Goal: Task Accomplishment & Management: Manage account settings

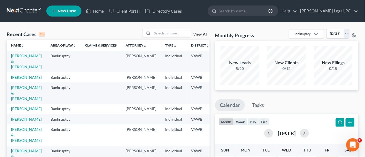
click at [9, 9] on link at bounding box center [24, 11] width 35 height 10
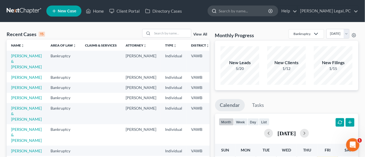
click at [257, 15] on input "search" at bounding box center [244, 11] width 51 height 10
click at [185, 33] on input "search" at bounding box center [171, 33] width 39 height 8
type input "[PERSON_NAME]"
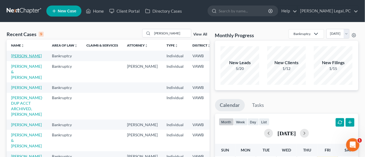
click at [23, 56] on link "[PERSON_NAME]" at bounding box center [26, 56] width 31 height 5
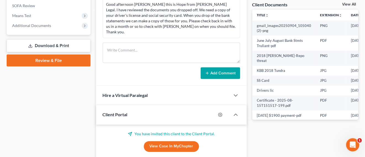
scroll to position [172, 0]
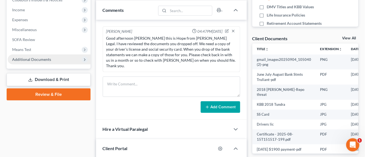
click at [35, 59] on span "Additional Documents" at bounding box center [31, 59] width 39 height 5
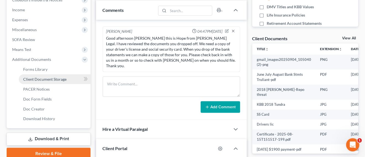
click at [40, 78] on span "Client Document Storage" at bounding box center [44, 79] width 43 height 5
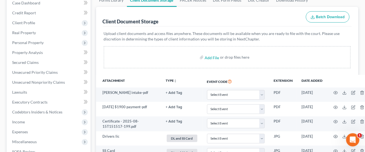
scroll to position [138, 0]
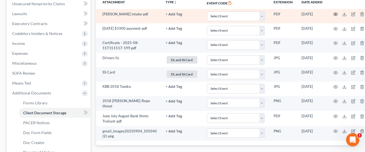
click at [336, 16] on icon "button" at bounding box center [336, 14] width 4 height 4
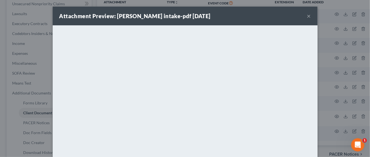
click at [307, 14] on button "×" at bounding box center [309, 16] width 4 height 7
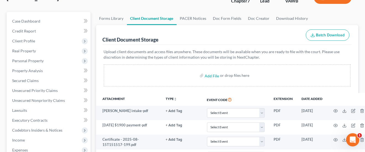
scroll to position [0, 0]
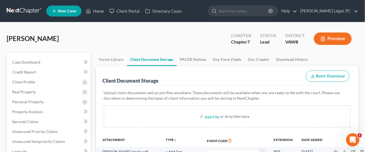
click at [10, 12] on link at bounding box center [24, 11] width 35 height 10
click at [247, 13] on input "search" at bounding box center [244, 11] width 51 height 10
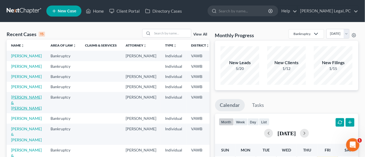
click at [23, 109] on link "[PERSON_NAME] & [PERSON_NAME]" at bounding box center [26, 103] width 31 height 16
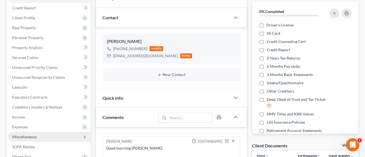
scroll to position [104, 0]
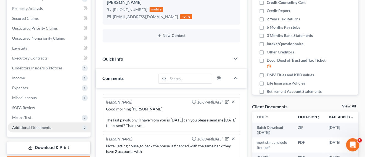
click at [36, 131] on span "Additional Documents" at bounding box center [49, 128] width 83 height 10
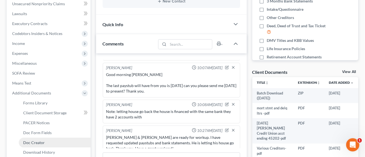
scroll to position [207, 0]
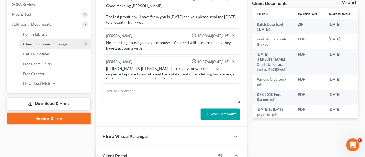
click at [51, 44] on span "Client Document Storage" at bounding box center [44, 44] width 43 height 5
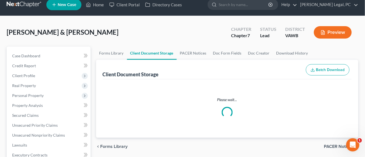
scroll to position [104, 0]
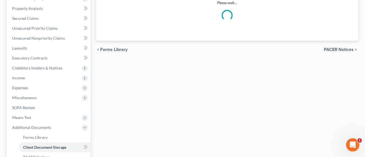
select select "0"
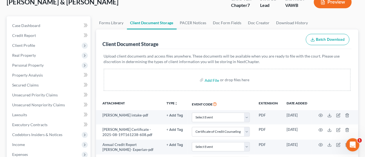
scroll to position [0, 0]
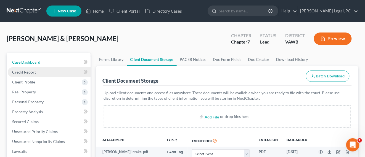
drag, startPoint x: 31, startPoint y: 61, endPoint x: 75, endPoint y: 71, distance: 44.8
click at [31, 61] on span "Case Dashboard" at bounding box center [26, 62] width 28 height 5
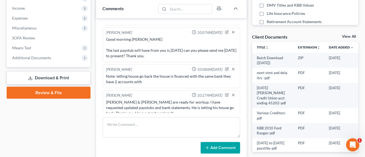
scroll to position [207, 0]
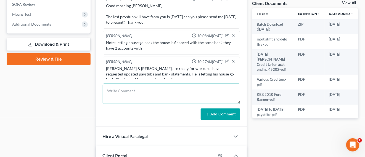
click at [128, 95] on textarea at bounding box center [172, 94] width 138 height 20
paste textarea "Please let me know if you received the documents. I'm not sure how to get the s…"
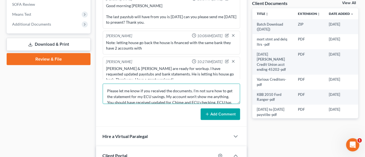
scroll to position [19, 0]
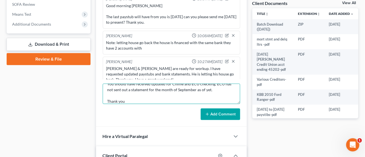
type textarea "Please let me know if you received the documents. I'm not sure how to get the s…"
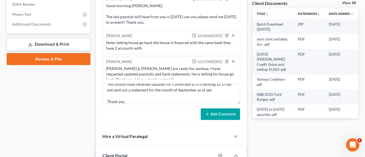
click at [216, 116] on button "Add Comment" at bounding box center [221, 115] width 40 height 12
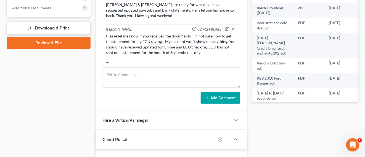
scroll to position [276, 0]
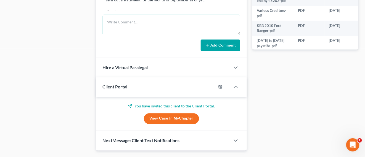
click at [152, 24] on textarea at bounding box center [172, 25] width 138 height 20
paste textarea "I haven't got a foreclosure date as of yet. Also I can get the Eastman statemen…"
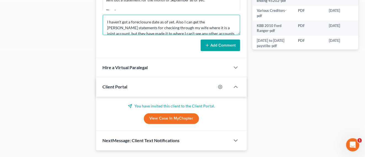
scroll to position [13, 0]
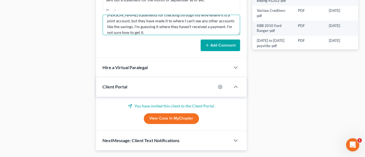
type textarea "I haven't got a foreclosure date as of yet. Also I can get the Eastman statemen…"
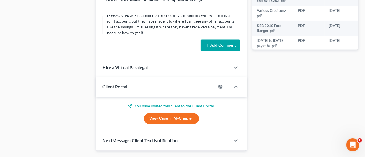
click at [207, 46] on icon at bounding box center [207, 45] width 4 height 4
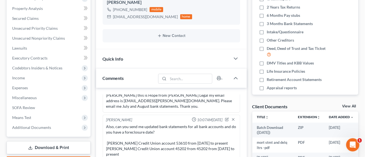
scroll to position [23, 0]
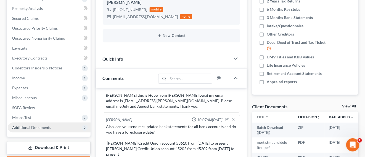
drag, startPoint x: 22, startPoint y: 127, endPoint x: 26, endPoint y: 124, distance: 5.0
click at [21, 127] on span "Additional Documents" at bounding box center [31, 127] width 39 height 5
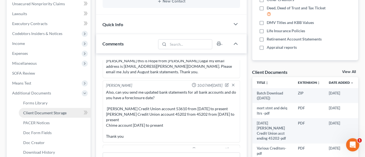
drag, startPoint x: 55, startPoint y: 112, endPoint x: 74, endPoint y: 103, distance: 20.8
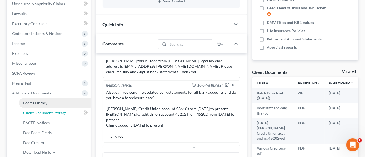
click at [55, 111] on span "Client Document Storage" at bounding box center [44, 113] width 43 height 5
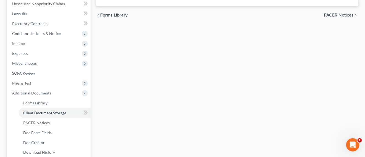
scroll to position [75, 0]
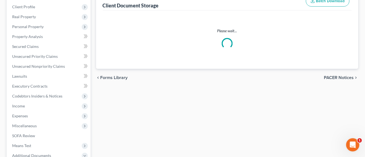
select select "0"
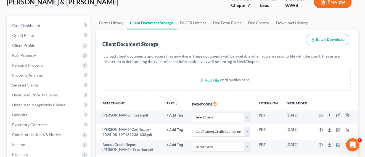
scroll to position [69, 0]
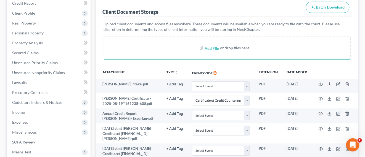
select select "0"
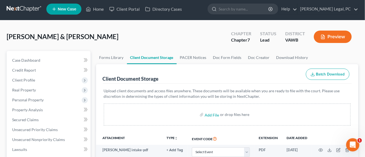
scroll to position [0, 0]
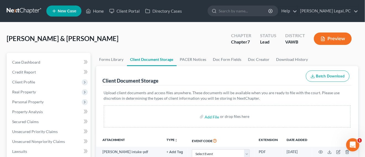
click at [17, 12] on link at bounding box center [24, 11] width 35 height 10
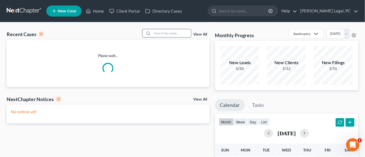
click at [165, 33] on input "search" at bounding box center [171, 33] width 39 height 8
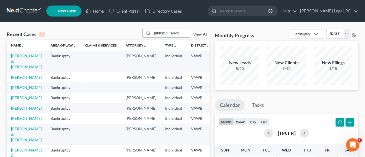
type input "kiser"
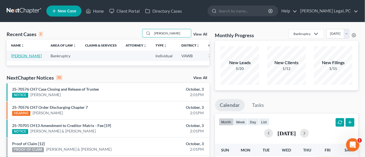
click at [18, 56] on link "[PERSON_NAME]" at bounding box center [26, 56] width 31 height 5
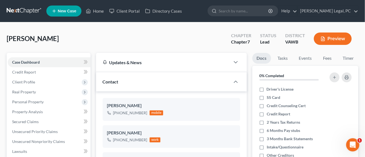
drag, startPoint x: 22, startPoint y: 12, endPoint x: 21, endPoint y: 17, distance: 4.6
click at [22, 12] on link at bounding box center [24, 11] width 35 height 10
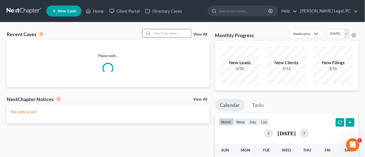
click at [180, 35] on input "search" at bounding box center [171, 33] width 39 height 8
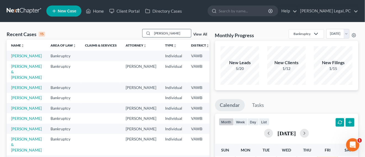
type input "[PERSON_NAME]"
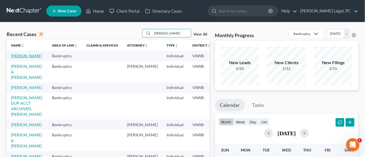
click at [15, 54] on link "[PERSON_NAME]" at bounding box center [26, 56] width 31 height 5
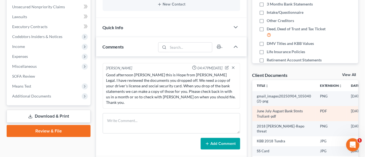
scroll to position [173, 0]
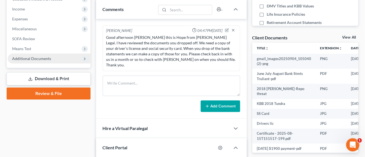
click at [19, 60] on span "Additional Documents" at bounding box center [31, 58] width 39 height 5
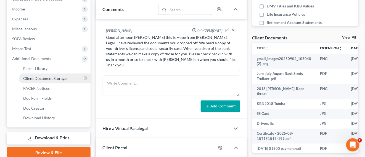
click at [31, 78] on span "Client Document Storage" at bounding box center [44, 78] width 43 height 5
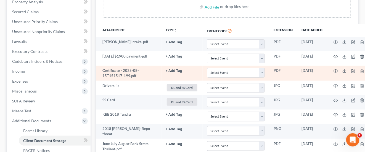
scroll to position [96, 0]
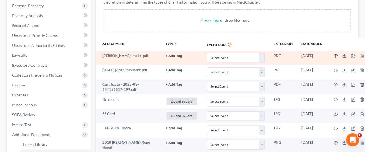
click at [335, 57] on icon "button" at bounding box center [336, 56] width 4 height 4
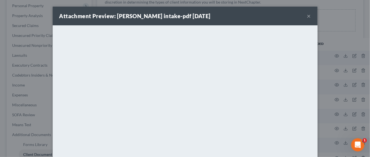
click at [307, 17] on button "×" at bounding box center [309, 16] width 4 height 7
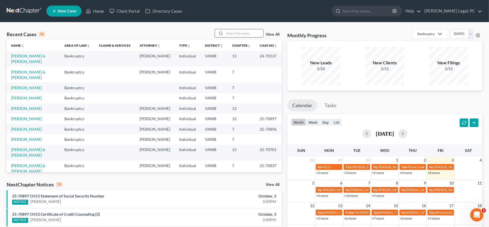
click at [231, 32] on input "search" at bounding box center [244, 33] width 39 height 8
type input "dales"
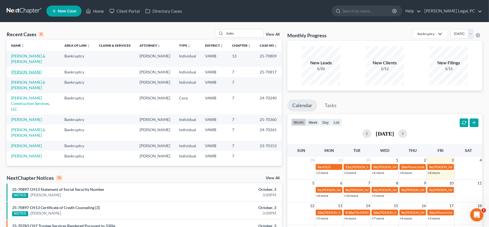
click at [28, 73] on link "[PERSON_NAME]" at bounding box center [26, 72] width 31 height 5
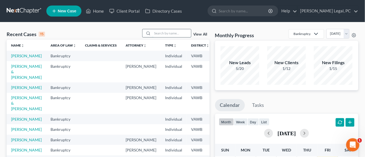
click at [174, 31] on input "search" at bounding box center [171, 33] width 39 height 8
type input "hurt"
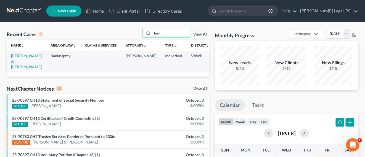
click at [15, 64] on td "[PERSON_NAME] & [PERSON_NAME]" at bounding box center [27, 61] width 40 height 21
click at [14, 60] on link "[PERSON_NAME] & [PERSON_NAME]" at bounding box center [26, 62] width 31 height 16
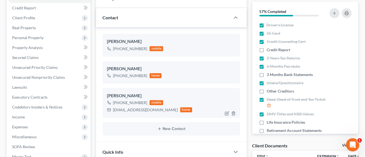
scroll to position [69, 0]
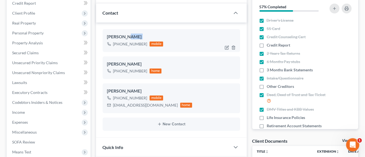
drag, startPoint x: 131, startPoint y: 39, endPoint x: 106, endPoint y: 40, distance: 24.9
click at [106, 40] on div "Adam Hurt +1 (276) 701-0153 mobile" at bounding box center [172, 40] width 138 height 23
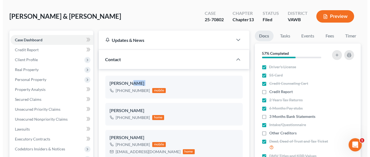
scroll to position [0, 0]
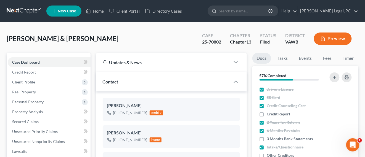
click at [222, 42] on div "Case 25-70802" at bounding box center [212, 39] width 28 height 16
click at [338, 42] on button "Preview" at bounding box center [333, 39] width 38 height 12
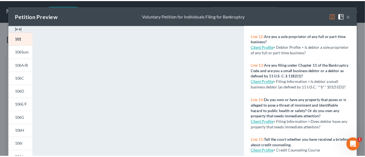
scroll to position [329, 0]
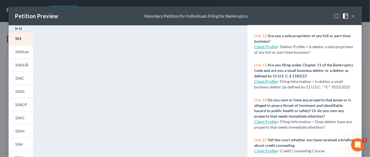
click at [352, 18] on button "×" at bounding box center [354, 16] width 4 height 7
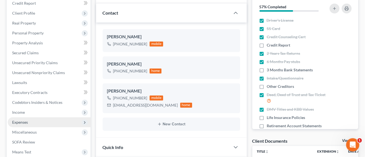
scroll to position [138, 0]
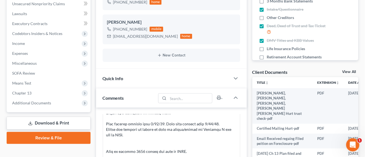
click at [48, 136] on link "Review & File" at bounding box center [49, 138] width 84 height 12
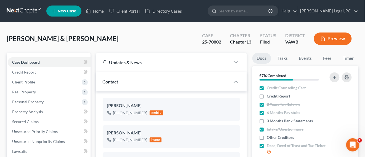
click at [328, 39] on button "Preview" at bounding box center [333, 39] width 38 height 12
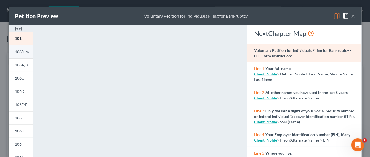
click at [25, 54] on link "106Sum" at bounding box center [21, 51] width 24 height 13
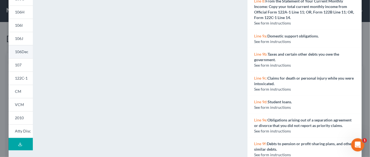
scroll to position [138, 0]
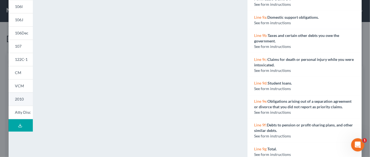
click at [20, 99] on span "2010" at bounding box center [19, 99] width 9 height 5
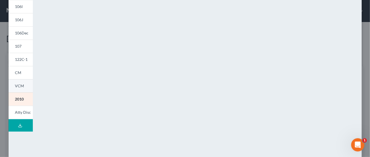
click at [20, 88] on span "VCM" at bounding box center [19, 86] width 9 height 5
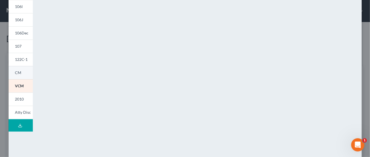
click at [18, 75] on link "CM" at bounding box center [21, 72] width 24 height 13
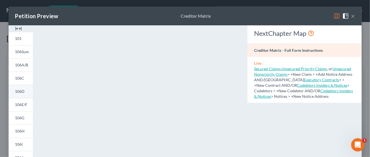
click at [15, 91] on span "106D" at bounding box center [20, 91] width 10 height 5
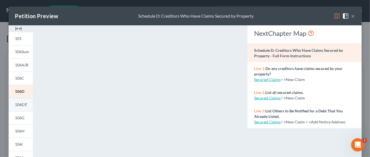
click at [12, 106] on link "106E/F" at bounding box center [21, 104] width 24 height 13
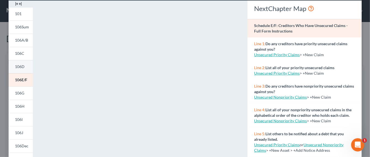
scroll to position [35, 0]
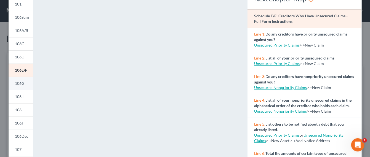
click at [20, 81] on link "106G" at bounding box center [21, 83] width 24 height 13
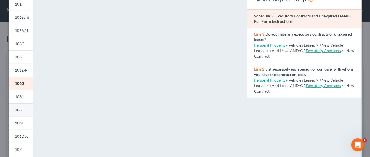
click at [17, 112] on span "106I" at bounding box center [19, 110] width 8 height 5
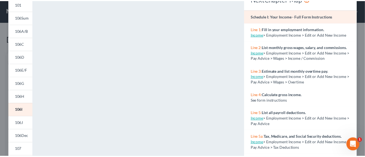
scroll to position [0, 0]
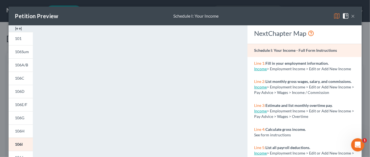
click at [352, 17] on button "×" at bounding box center [354, 16] width 4 height 7
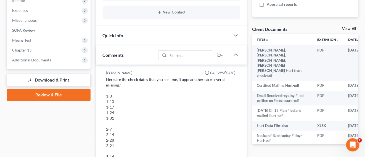
scroll to position [173, 0]
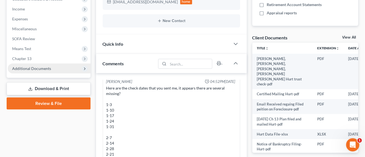
click at [39, 68] on span "Additional Documents" at bounding box center [31, 68] width 39 height 5
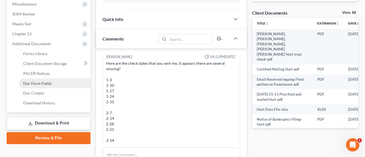
scroll to position [207, 0]
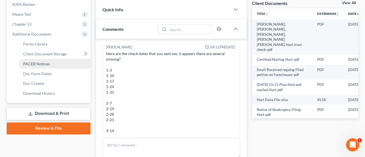
click at [46, 65] on span "PACER Notices" at bounding box center [36, 64] width 27 height 5
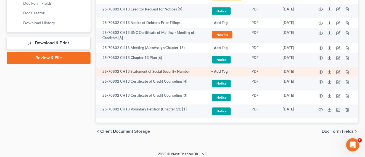
scroll to position [281, 0]
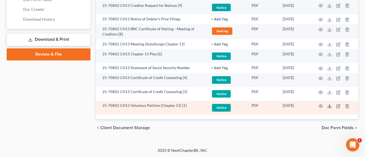
click at [329, 105] on icon at bounding box center [330, 106] width 4 height 4
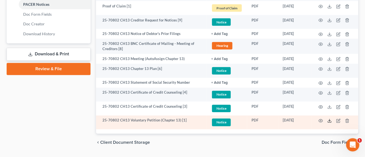
scroll to position [247, 0]
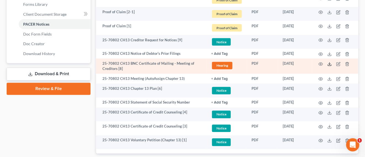
click at [330, 64] on icon at bounding box center [330, 64] width 4 height 4
click at [328, 65] on icon at bounding box center [329, 65] width 3 height 1
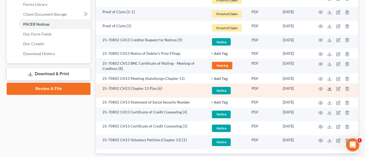
click at [331, 89] on icon at bounding box center [330, 89] width 4 height 4
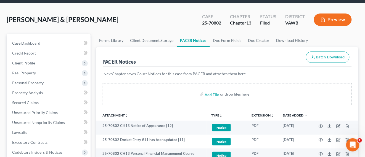
scroll to position [0, 0]
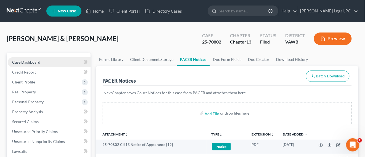
click at [35, 64] on span "Case Dashboard" at bounding box center [26, 62] width 28 height 5
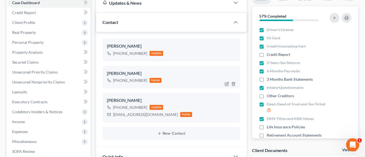
scroll to position [69, 0]
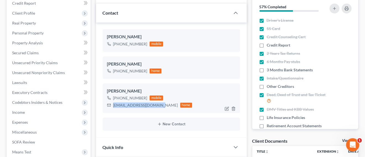
drag, startPoint x: 157, startPoint y: 106, endPoint x: 124, endPoint y: 106, distance: 33.4
click at [110, 108] on div "jessicahurt22@yahoo.com home" at bounding box center [149, 105] width 85 height 7
copy div "jessicahurt22@yahoo.com"
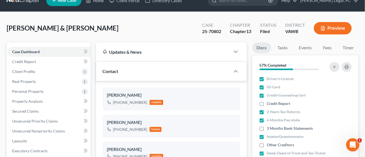
scroll to position [0, 0]
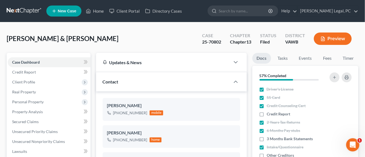
click at [25, 12] on link at bounding box center [24, 11] width 35 height 10
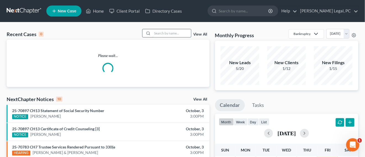
click at [158, 32] on input "search" at bounding box center [171, 33] width 39 height 8
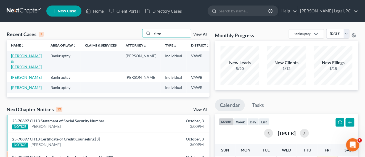
type input "shep"
click at [17, 57] on link "[PERSON_NAME] & [PERSON_NAME]" at bounding box center [26, 62] width 31 height 16
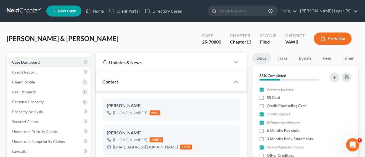
scroll to position [251, 0]
drag, startPoint x: 222, startPoint y: 41, endPoint x: 197, endPoint y: 45, distance: 25.5
click at [197, 45] on div "Case 25-70800 Chapter Chapter 13 Status Filed District [GEOGRAPHIC_DATA] Preview" at bounding box center [277, 39] width 163 height 20
copy div "25-70800"
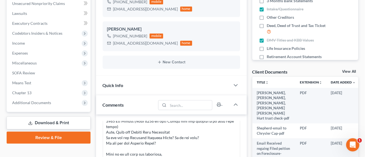
scroll to position [173, 0]
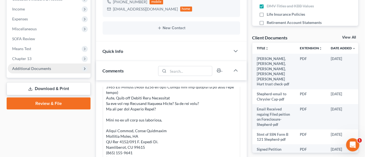
click at [35, 70] on span "Additional Documents" at bounding box center [31, 68] width 39 height 5
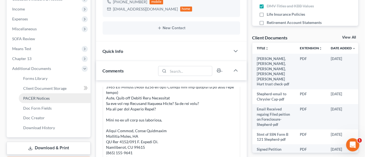
click at [40, 98] on span "PACER Notices" at bounding box center [36, 98] width 27 height 5
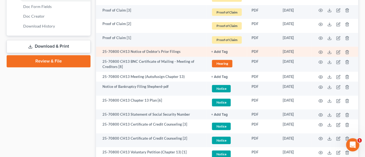
scroll to position [311, 0]
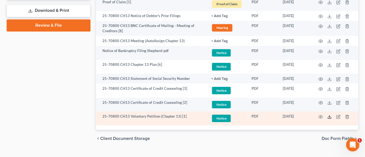
click at [330, 117] on icon at bounding box center [330, 117] width 4 height 4
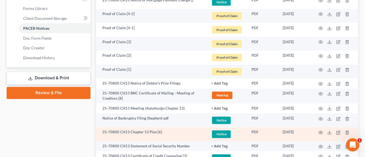
scroll to position [242, 0]
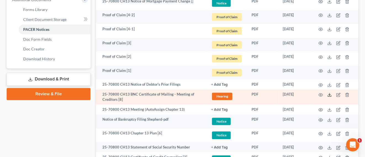
click at [330, 95] on icon at bounding box center [330, 95] width 4 height 4
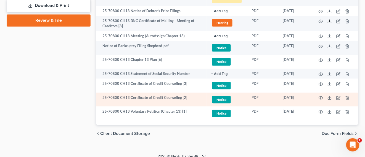
scroll to position [287, 0]
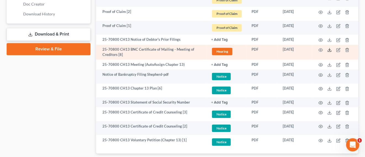
click at [331, 50] on icon at bounding box center [330, 50] width 4 height 4
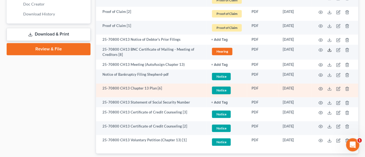
scroll to position [321, 0]
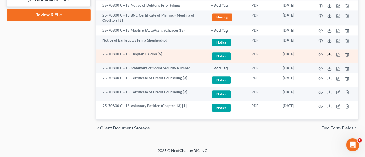
click at [330, 55] on icon at bounding box center [330, 54] width 4 height 4
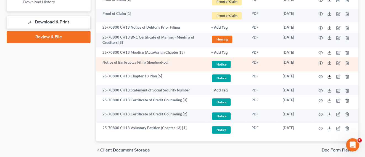
scroll to position [287, 0]
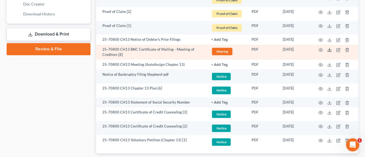
click at [328, 49] on icon at bounding box center [330, 50] width 4 height 4
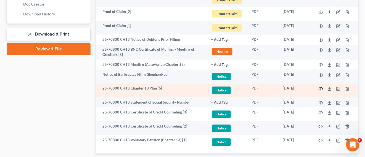
click at [320, 88] on icon "button" at bounding box center [321, 89] width 4 height 4
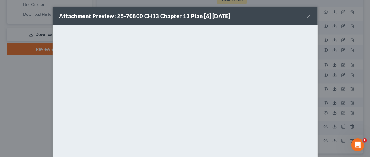
click at [307, 17] on button "×" at bounding box center [309, 16] width 4 height 7
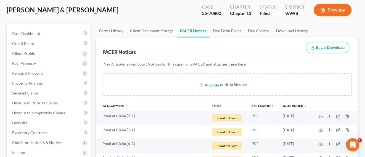
scroll to position [10, 0]
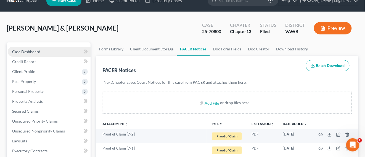
click at [39, 54] on link "Case Dashboard" at bounding box center [49, 52] width 83 height 10
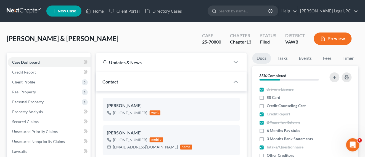
click at [24, 11] on link at bounding box center [24, 11] width 35 height 10
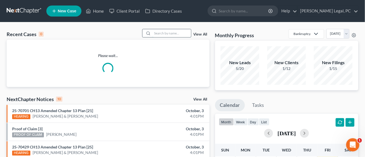
click at [166, 35] on input "search" at bounding box center [171, 33] width 39 height 8
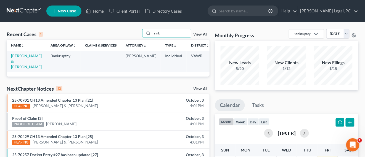
type input "sink"
click at [20, 62] on link "[PERSON_NAME] & [PERSON_NAME]" at bounding box center [26, 62] width 31 height 16
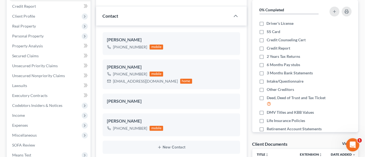
scroll to position [69, 0]
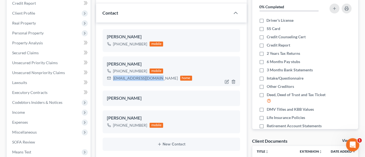
drag, startPoint x: 159, startPoint y: 78, endPoint x: 114, endPoint y: 77, distance: 45.9
click at [114, 77] on div "[EMAIL_ADDRESS][DOMAIN_NAME]" at bounding box center [145, 79] width 65 height 6
copy div "amyrocks1019@yahoo.com"
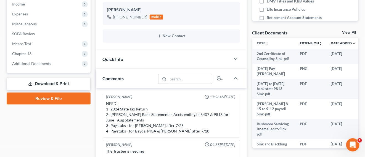
scroll to position [207, 0]
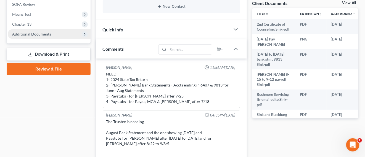
click at [40, 35] on span "Additional Documents" at bounding box center [31, 34] width 39 height 5
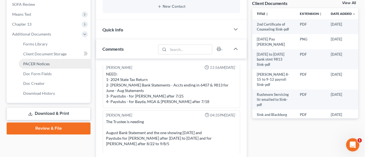
click at [36, 65] on span "PACER Notices" at bounding box center [36, 64] width 27 height 5
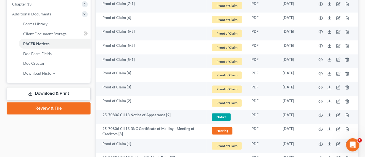
scroll to position [242, 0]
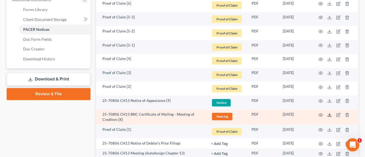
click at [330, 115] on icon at bounding box center [330, 115] width 4 height 4
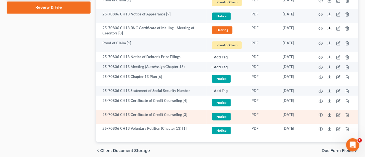
scroll to position [351, 0]
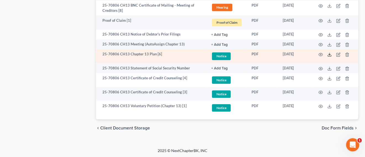
click at [330, 55] on icon at bounding box center [330, 54] width 4 height 4
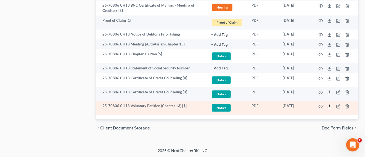
click at [330, 107] on icon at bounding box center [330, 106] width 4 height 4
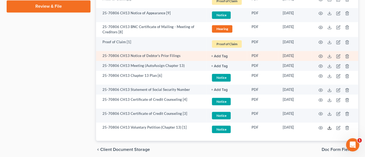
scroll to position [317, 0]
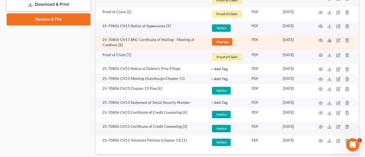
click at [330, 40] on line at bounding box center [330, 40] width 0 height 2
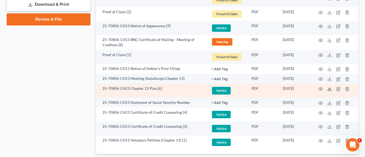
click at [330, 89] on icon at bounding box center [330, 89] width 4 height 4
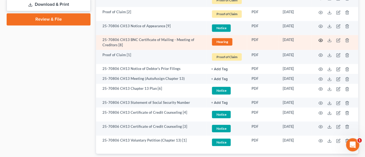
click at [321, 40] on circle "button" at bounding box center [320, 40] width 1 height 1
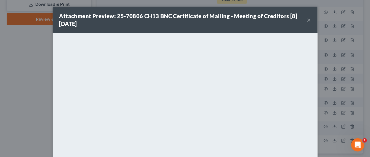
click at [307, 20] on button "×" at bounding box center [309, 20] width 4 height 7
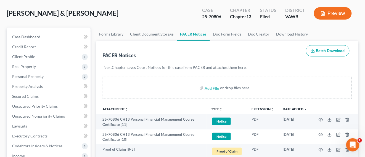
scroll to position [0, 0]
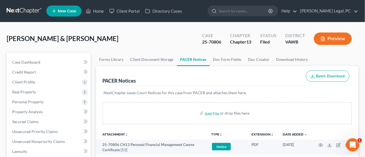
click at [20, 10] on link at bounding box center [24, 11] width 35 height 10
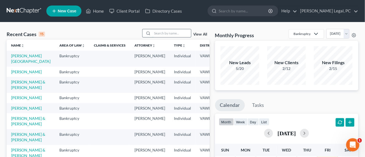
click at [159, 34] on input "search" at bounding box center [171, 33] width 39 height 8
type input "[PERSON_NAME]"
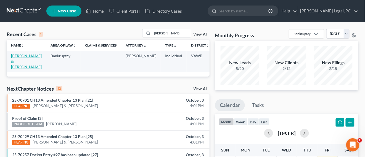
click at [24, 62] on link "[PERSON_NAME] & [PERSON_NAME]" at bounding box center [26, 62] width 31 height 16
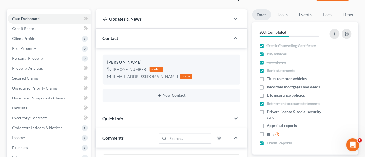
scroll to position [35, 0]
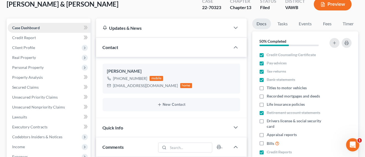
click at [33, 29] on span "Case Dashboard" at bounding box center [26, 27] width 28 height 5
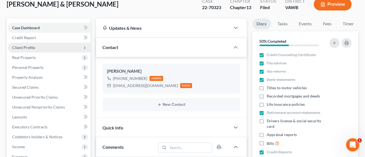
click at [60, 48] on span "Client Profile" at bounding box center [49, 48] width 83 height 10
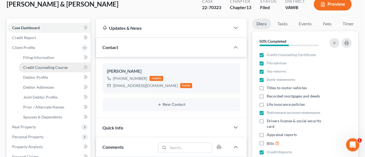
click at [64, 67] on span "Credit Counseling Course" at bounding box center [45, 67] width 44 height 5
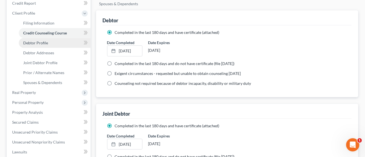
click at [55, 43] on link "Debtor Profile" at bounding box center [55, 43] width 72 height 10
select select "1"
select select "3"
